Goal: Transaction & Acquisition: Purchase product/service

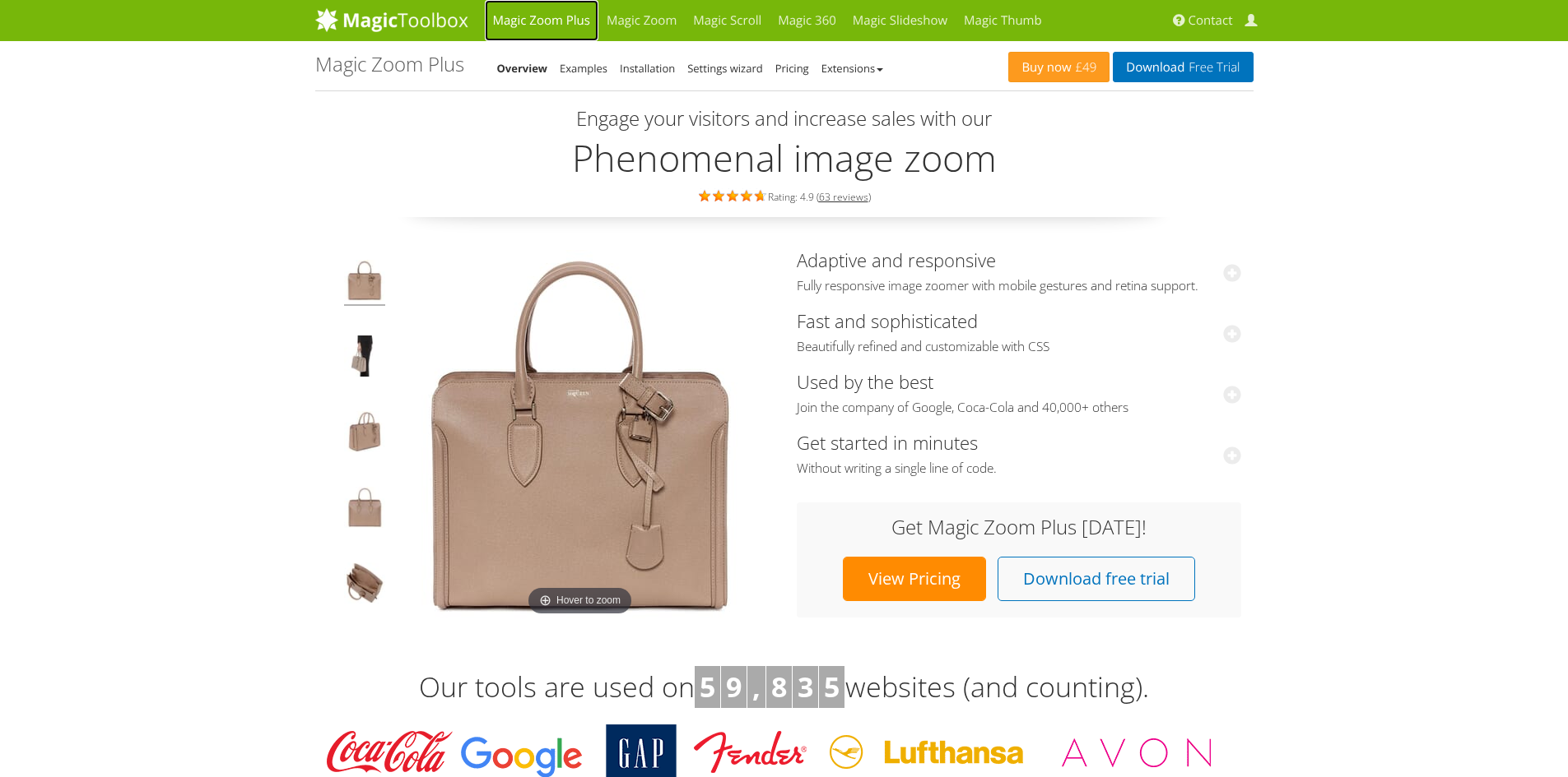
click at [545, 22] on link "Magic Zoom Plus" at bounding box center [541, 21] width 114 height 41
click at [1034, 73] on link "Buy now £49" at bounding box center [1058, 67] width 101 height 31
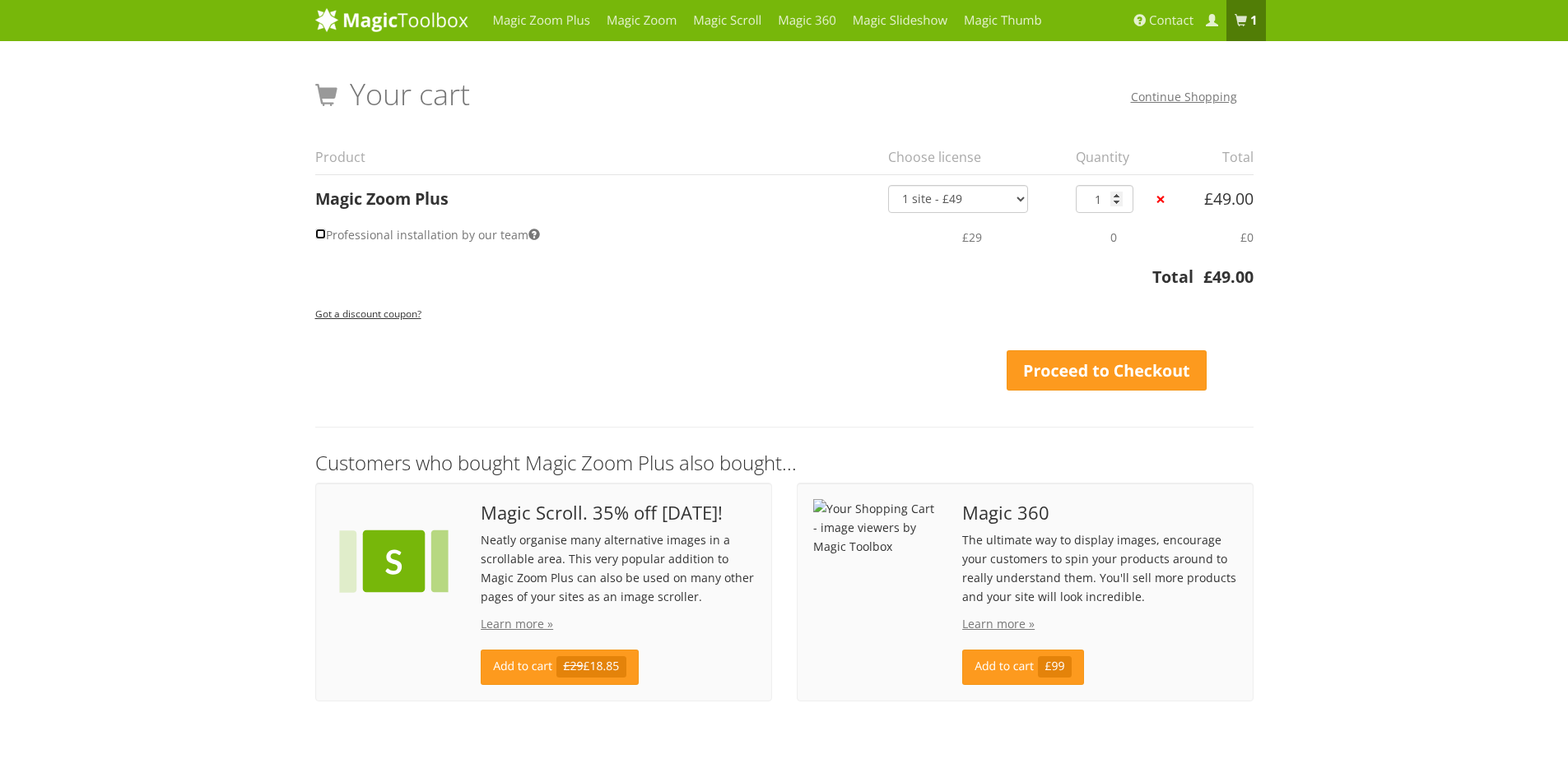
click at [322, 236] on input "Professional installation by our team" at bounding box center [320, 233] width 10 height 10
checkbox input "true"
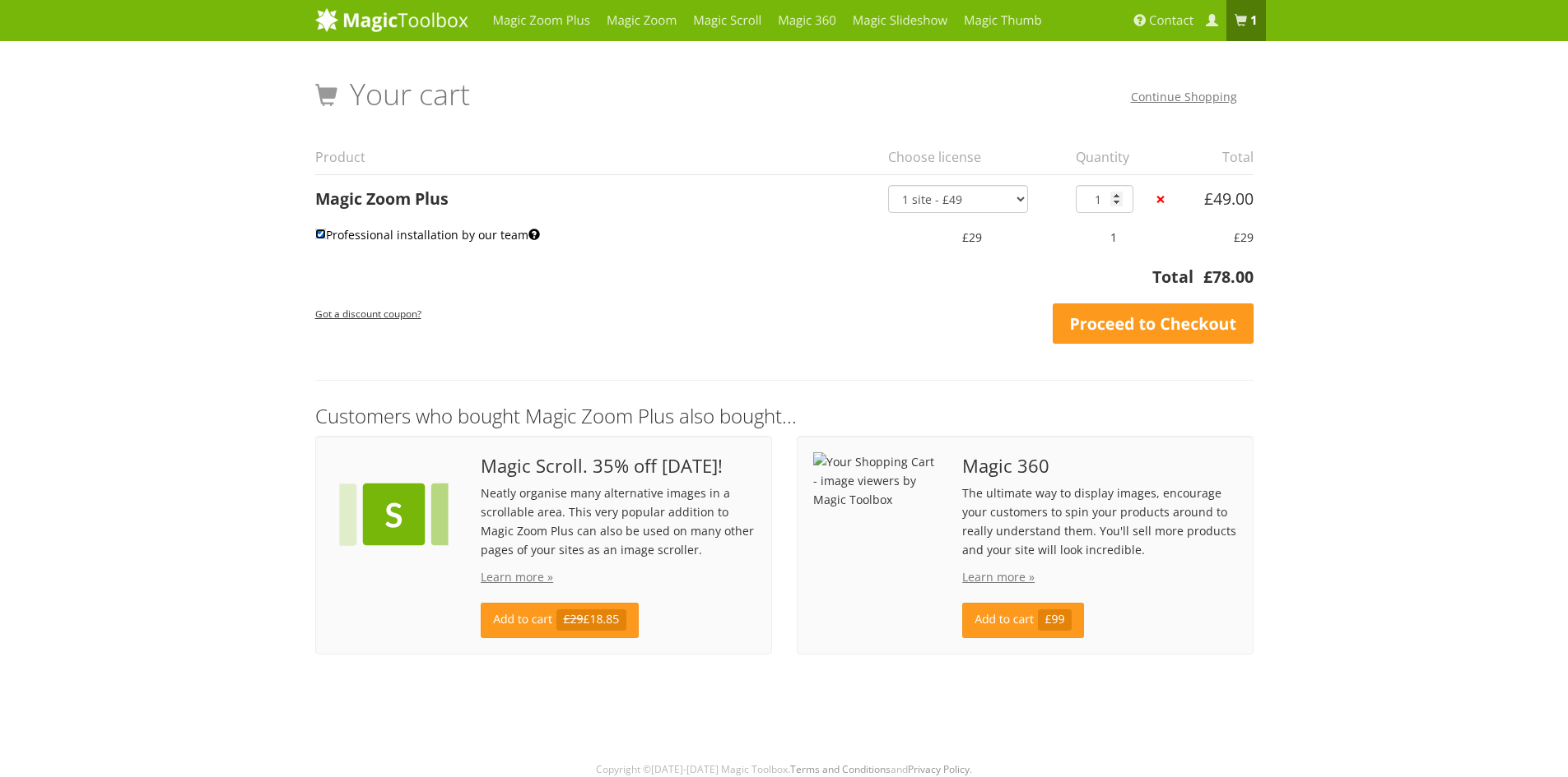
click at [323, 236] on input "Professional installation by our team" at bounding box center [320, 233] width 10 height 10
checkbox input "false"
